Goal: Transaction & Acquisition: Purchase product/service

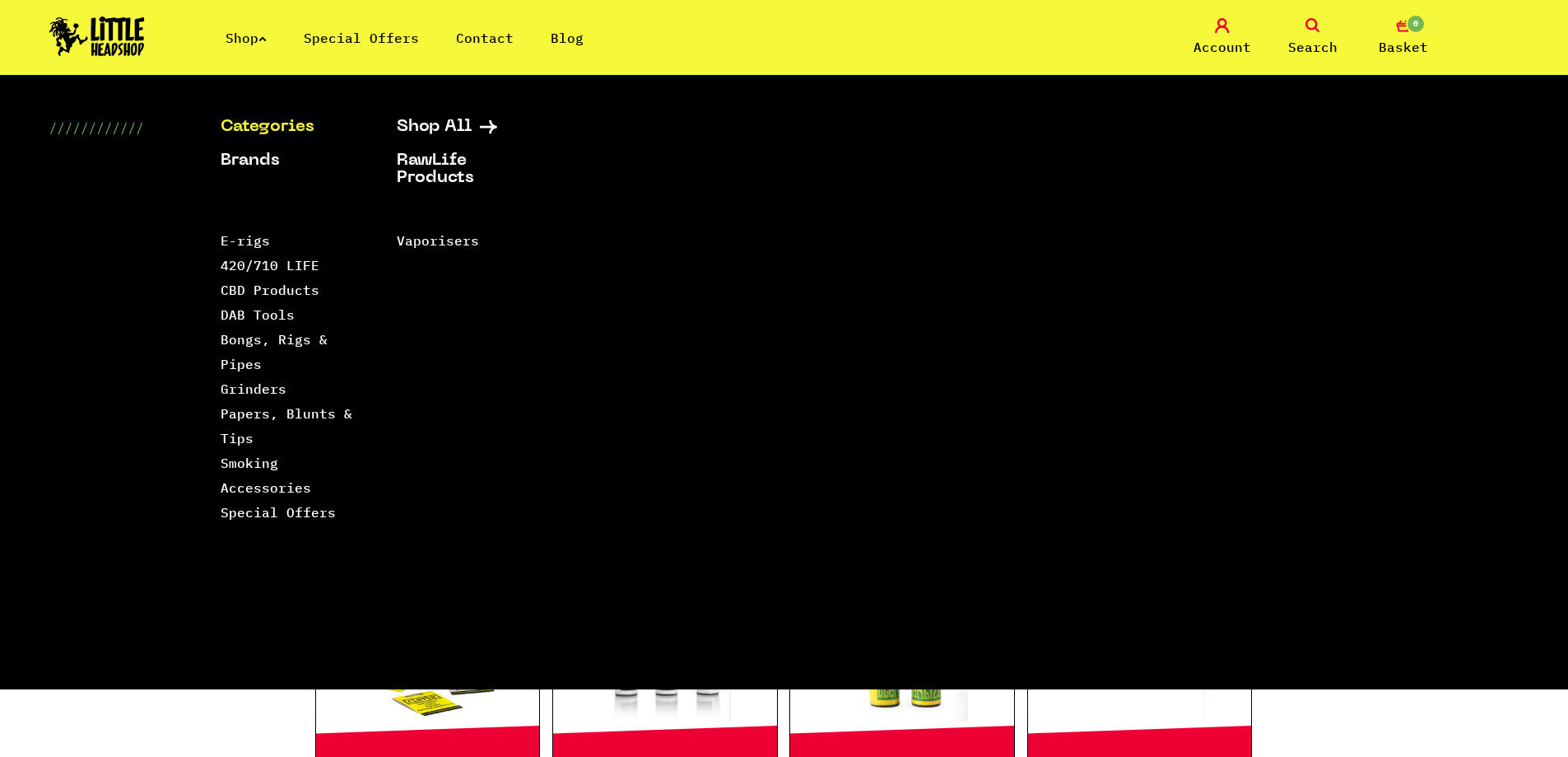
click at [1308, 35] on link "Search" at bounding box center [1312, 37] width 82 height 39
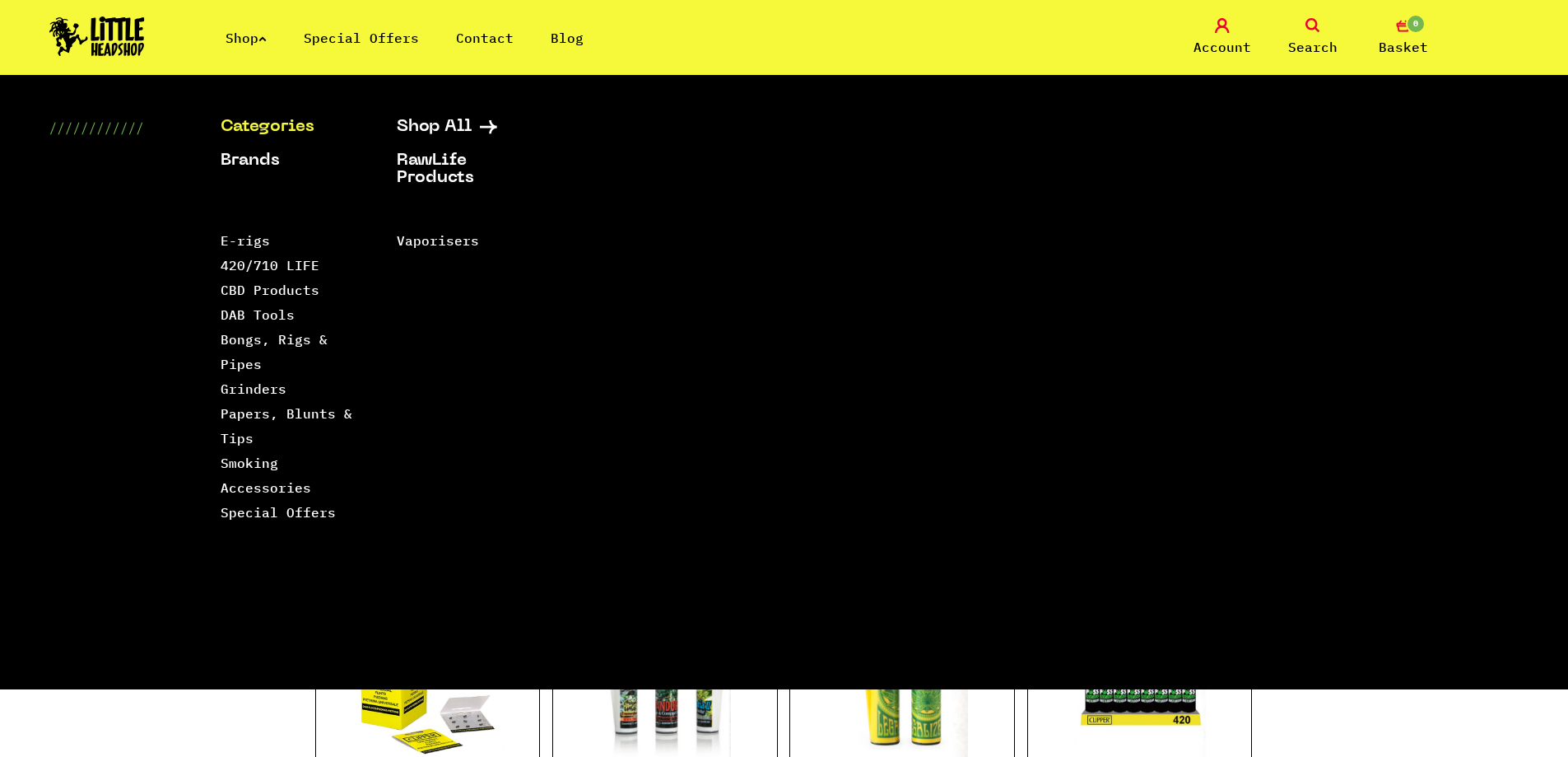
click at [1313, 35] on link "Search" at bounding box center [1312, 37] width 82 height 39
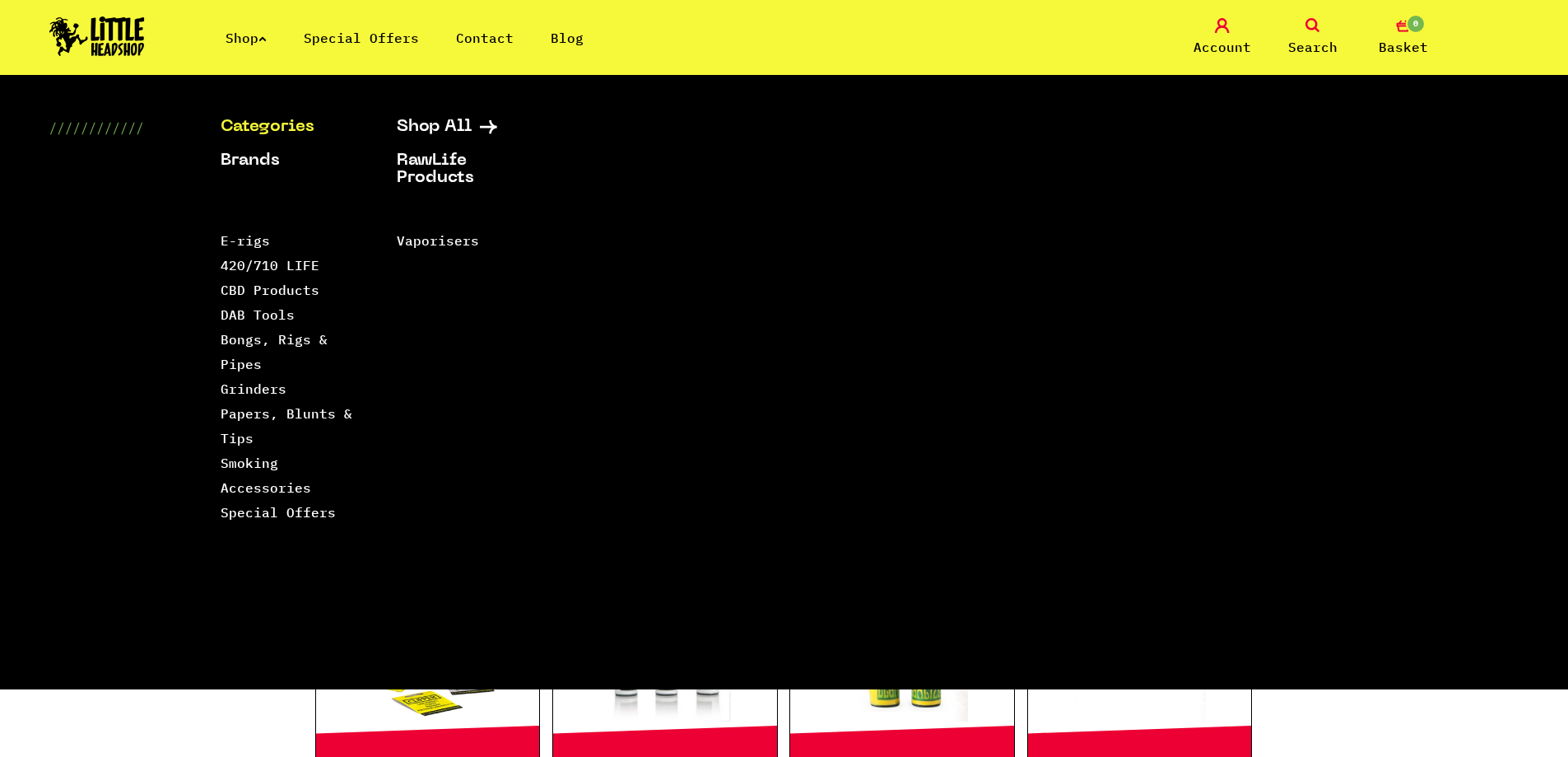
click at [1313, 35] on link "Search" at bounding box center [1312, 37] width 82 height 39
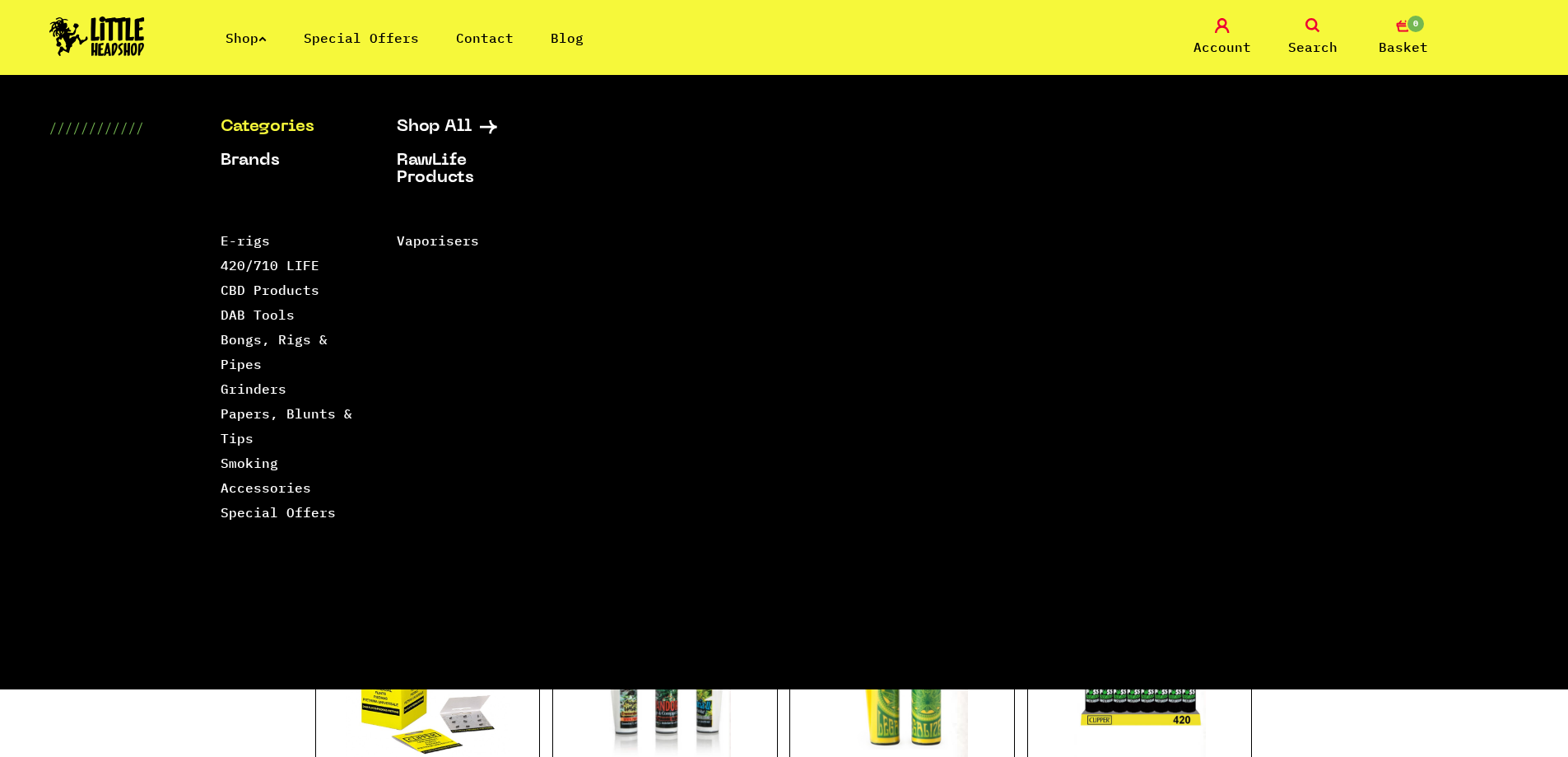
click at [1329, 35] on link "Search" at bounding box center [1312, 37] width 82 height 39
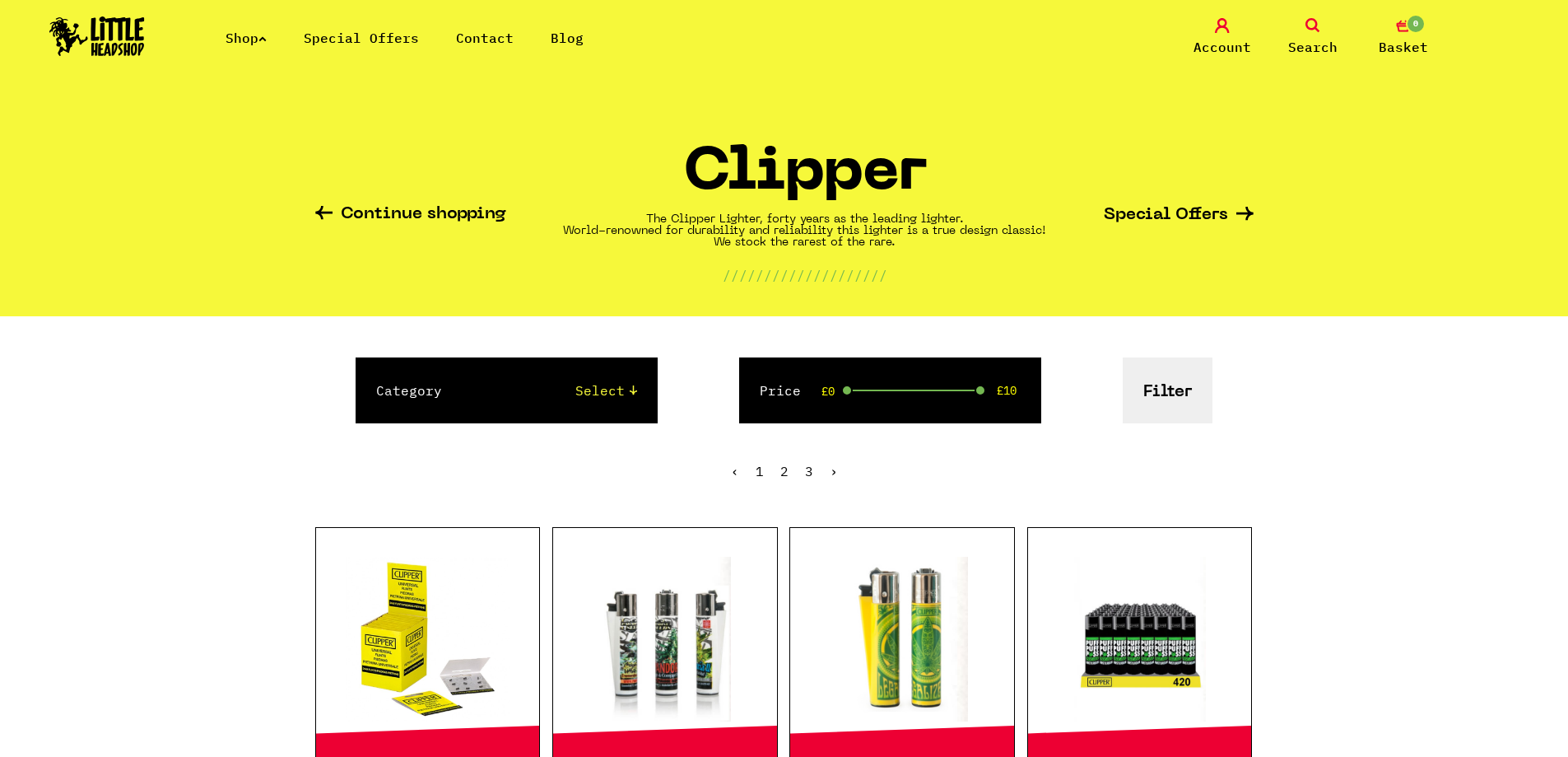
click at [1302, 26] on link "Search" at bounding box center [1312, 37] width 82 height 39
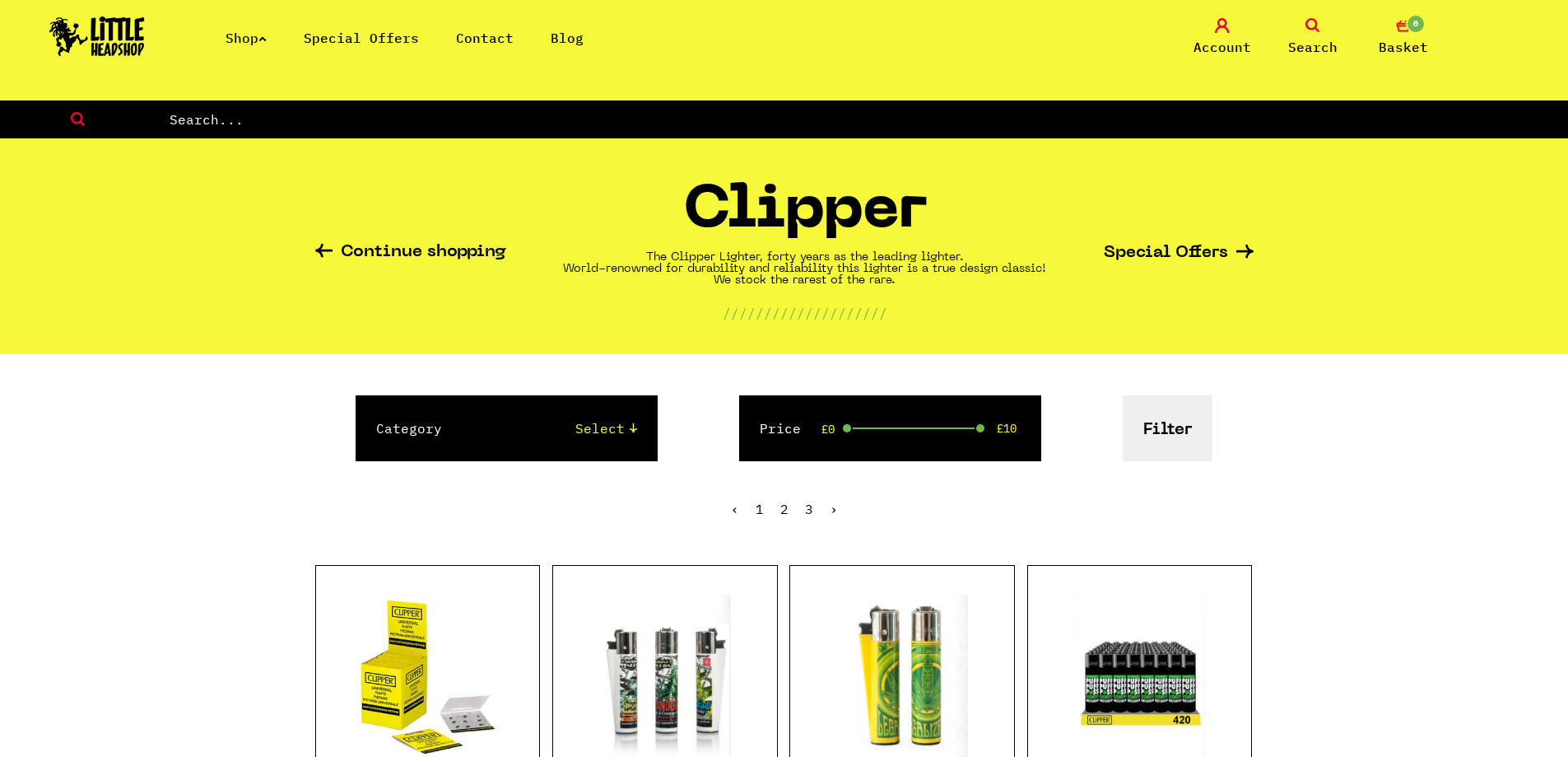
click at [507, 124] on input "text" at bounding box center [868, 119] width 1400 height 22
type input "king palm"
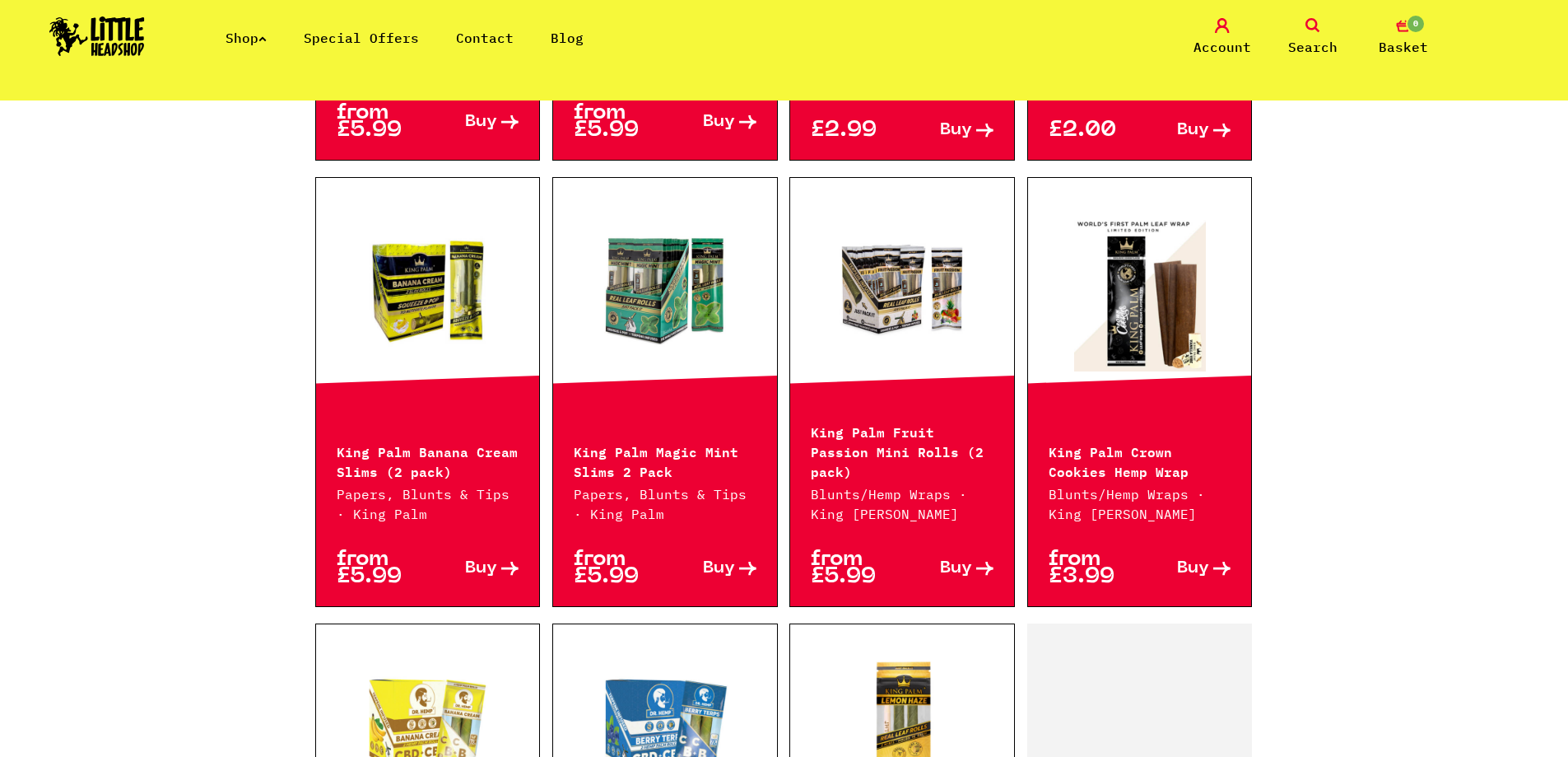
scroll to position [1317, 0]
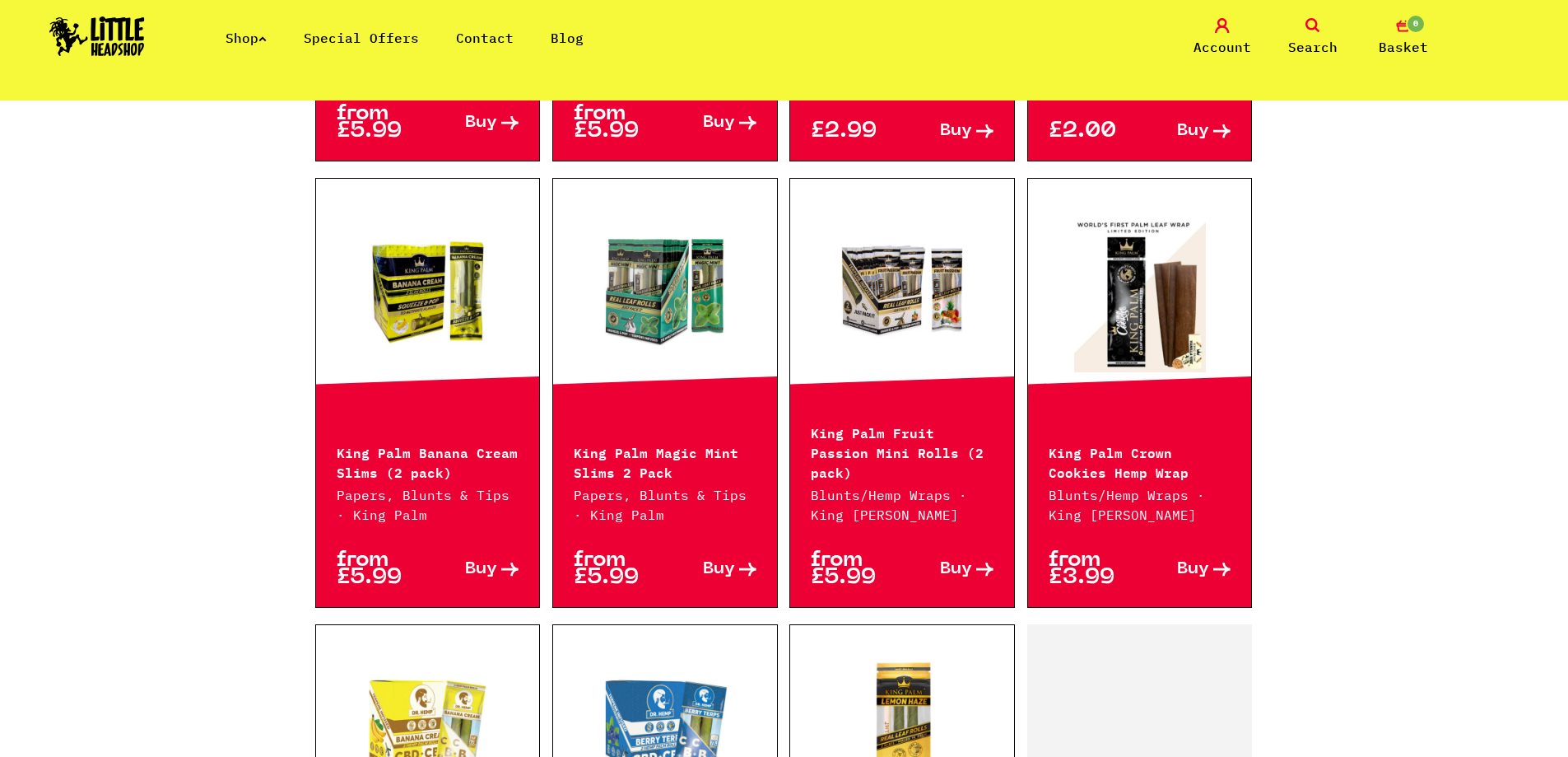
click at [955, 561] on span "Buy" at bounding box center [956, 570] width 32 height 17
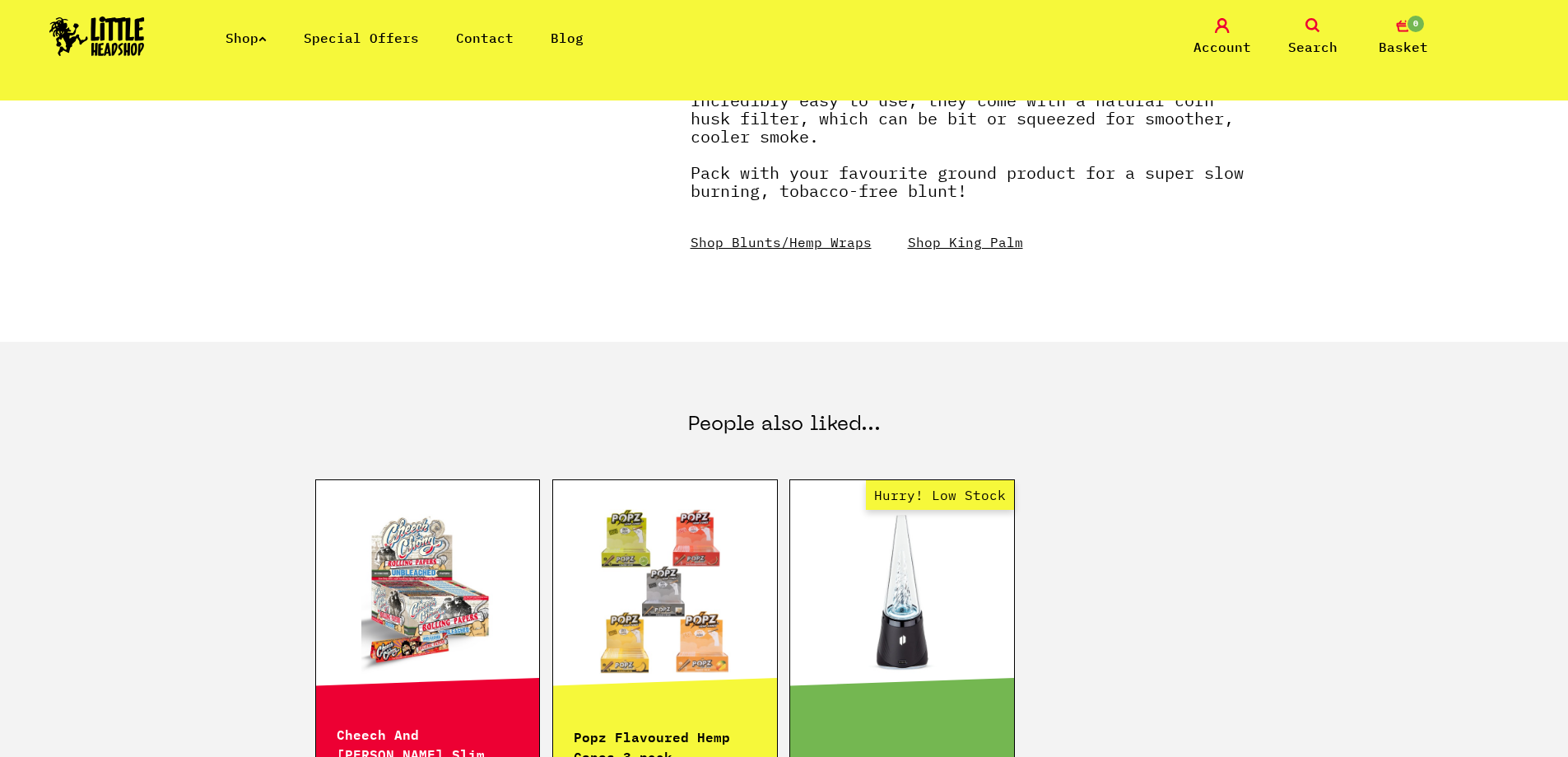
scroll to position [1153, 0]
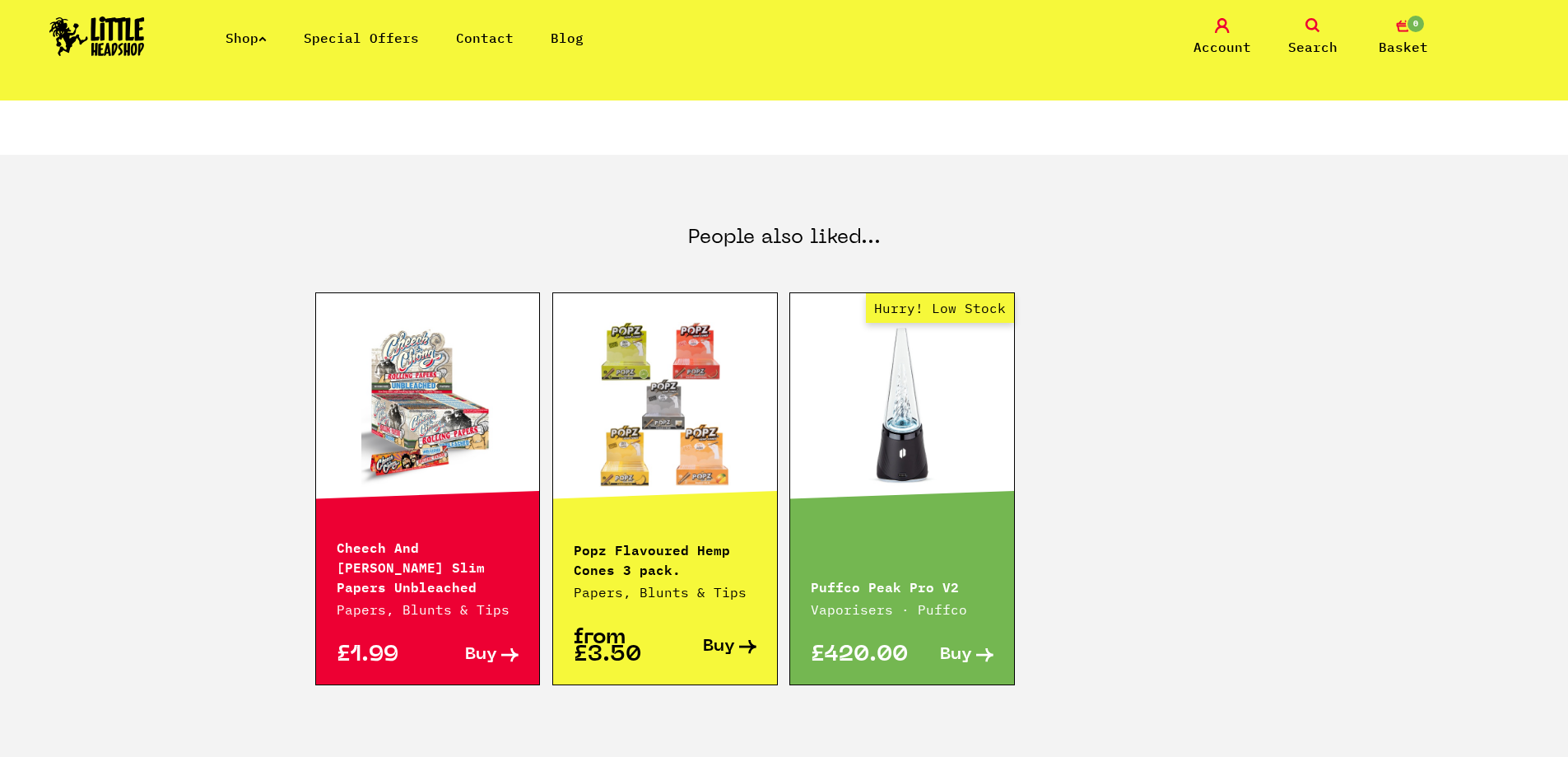
click at [720, 643] on span "Buy" at bounding box center [719, 646] width 32 height 17
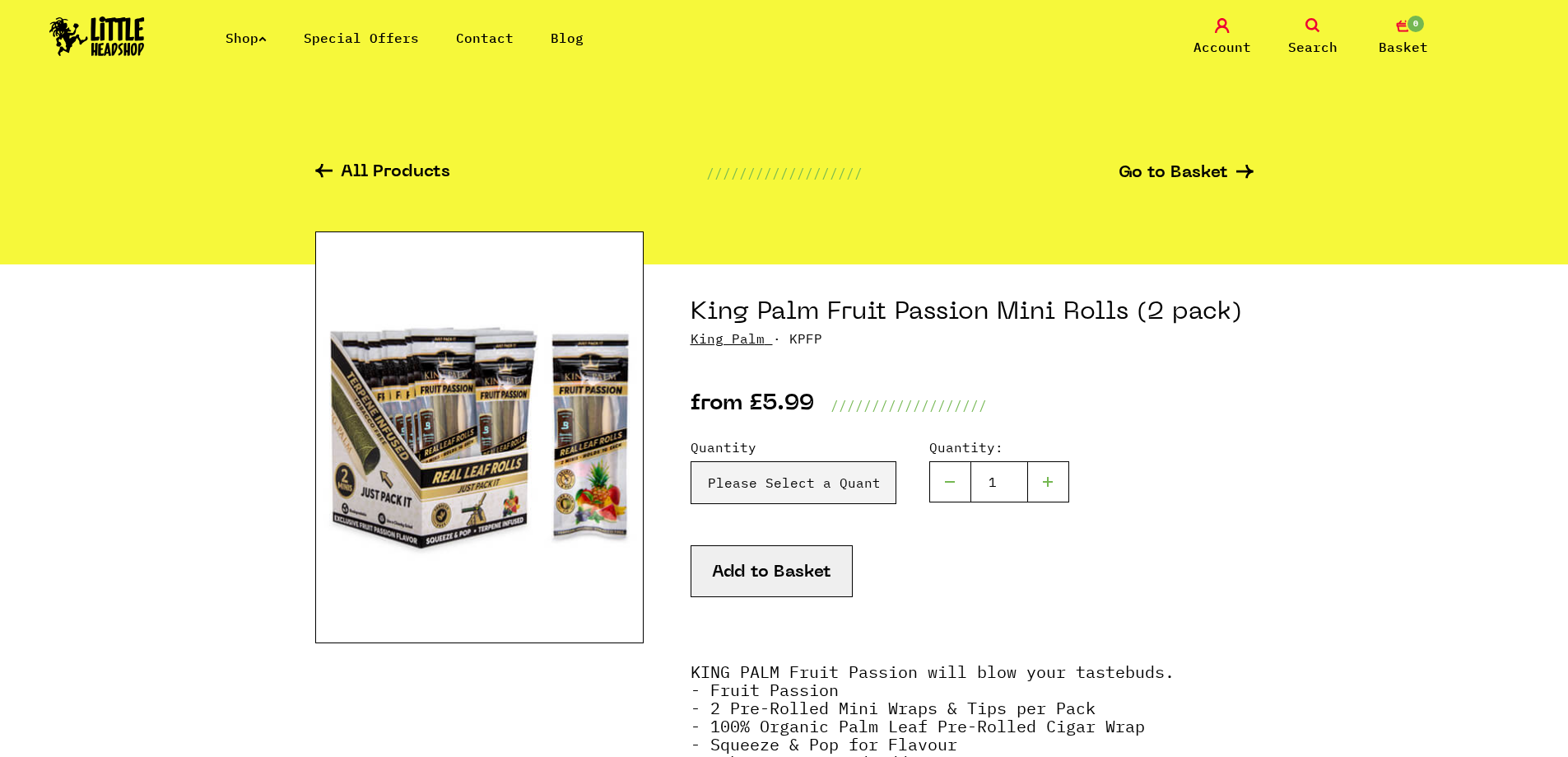
scroll to position [0, 0]
click at [1402, 24] on icon "0" at bounding box center [1403, 26] width 15 height 15
click at [754, 568] on button "Add to Basket" at bounding box center [771, 572] width 162 height 52
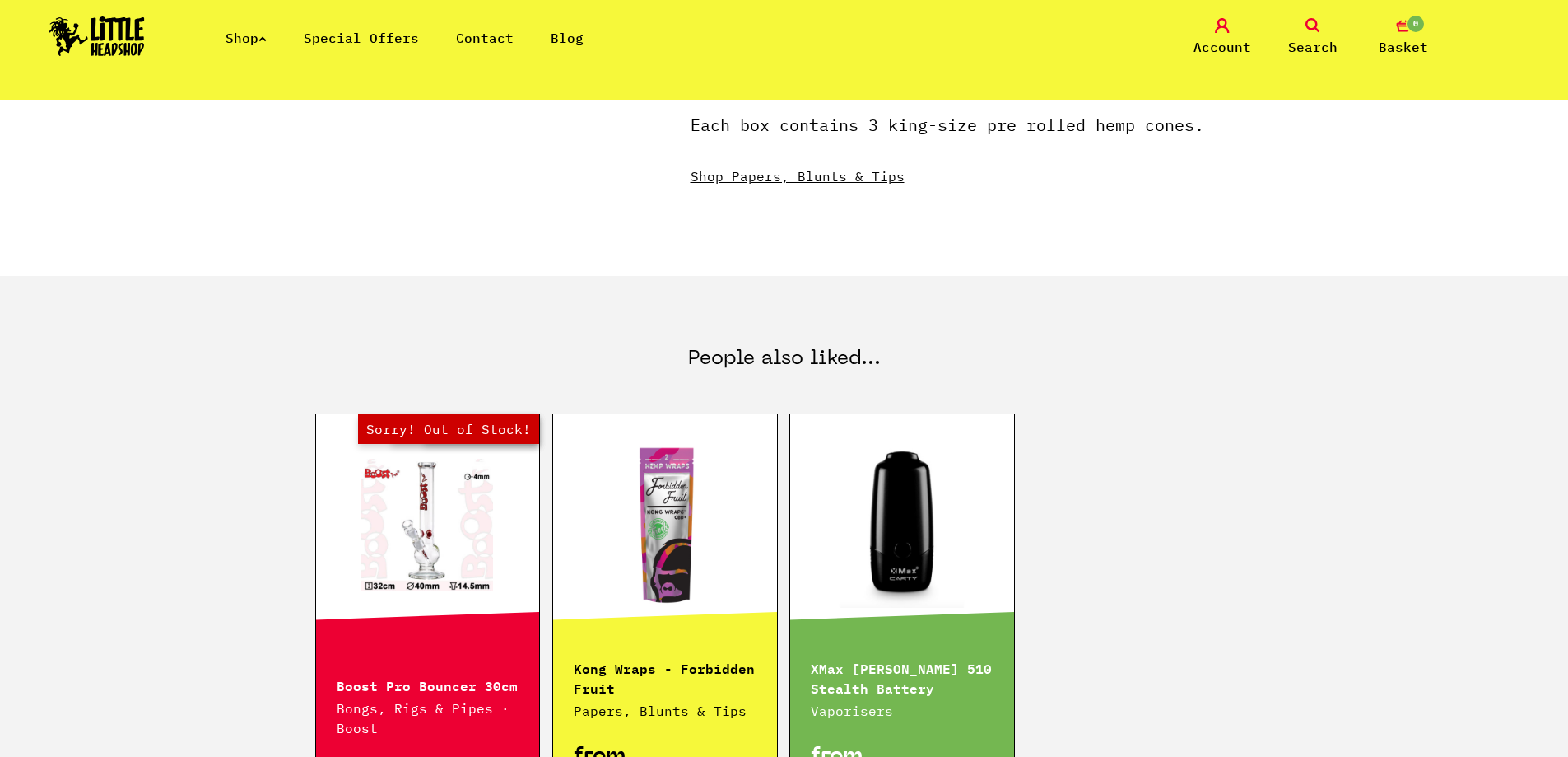
scroll to position [906, 0]
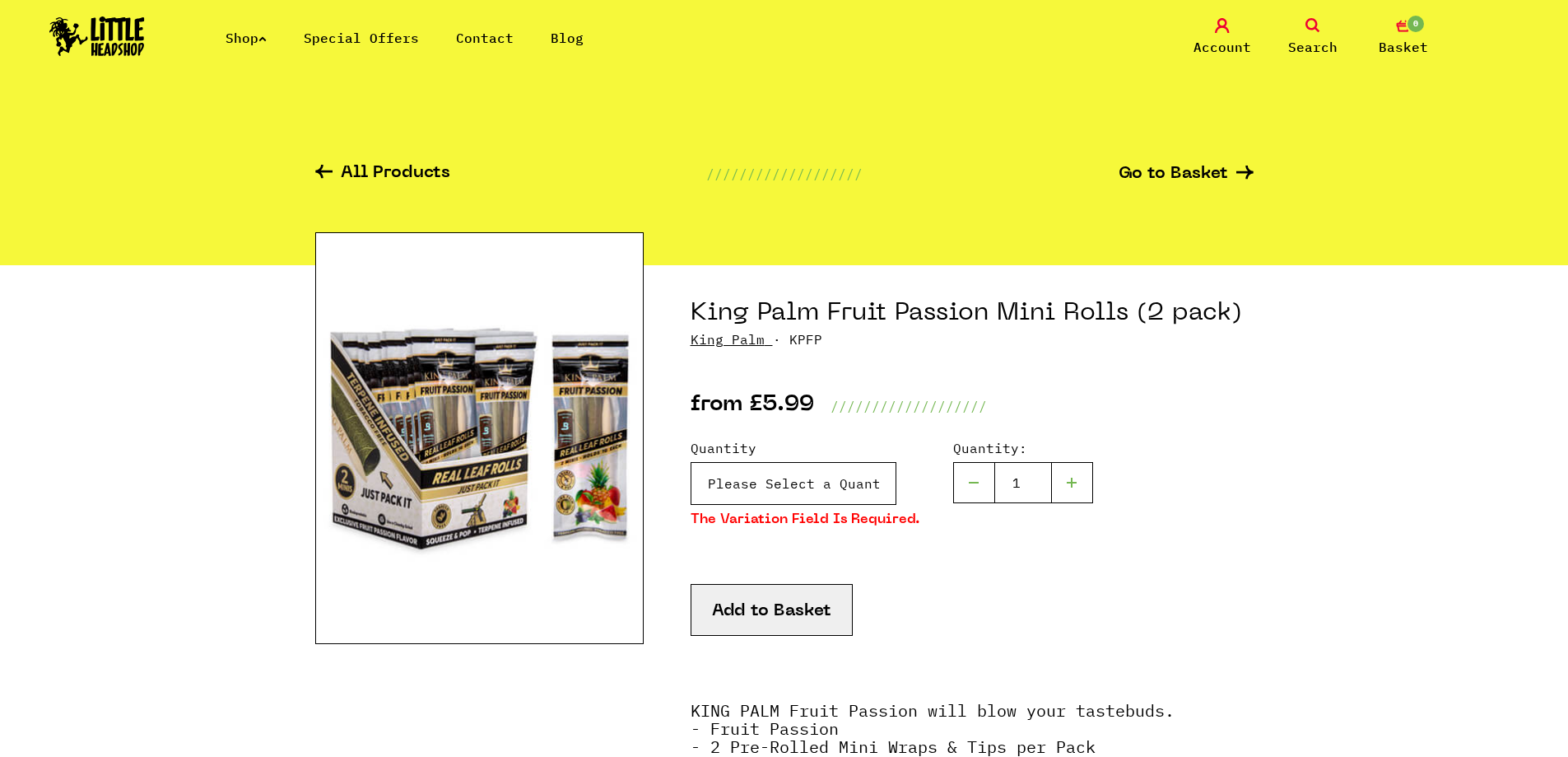
click at [859, 482] on select "Please Select a Quantity X 1 - £5.99 X 2 - £10.00" at bounding box center [793, 483] width 206 height 43
select select "985"
click at [690, 462] on select "Please Select a Quantity X 1 - £5.99 X 2 - £10.00" at bounding box center [793, 483] width 206 height 43
click at [801, 613] on button "Add to Basket" at bounding box center [771, 609] width 162 height 52
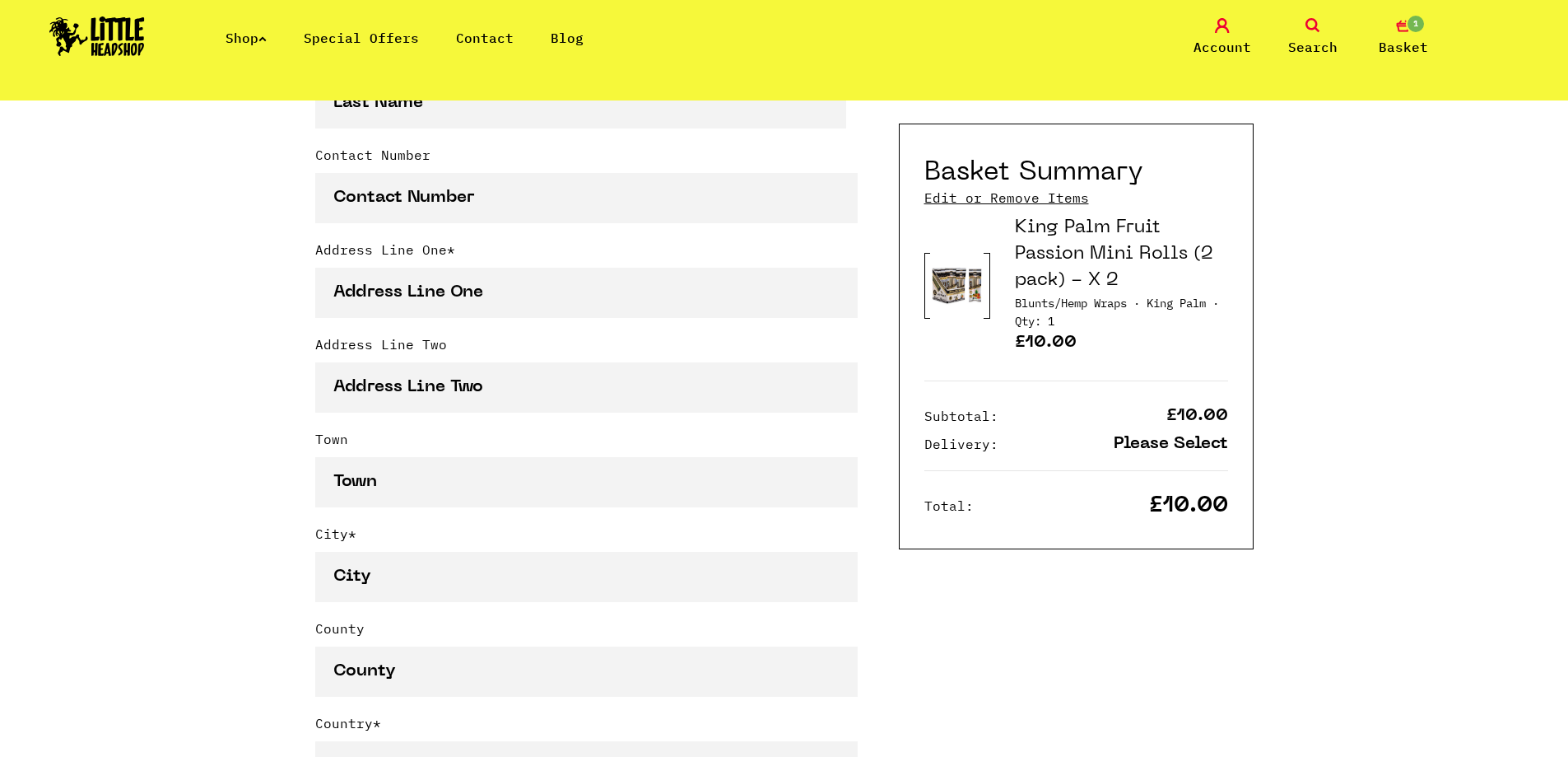
scroll to position [329, 0]
